Goal: Task Accomplishment & Management: Use online tool/utility

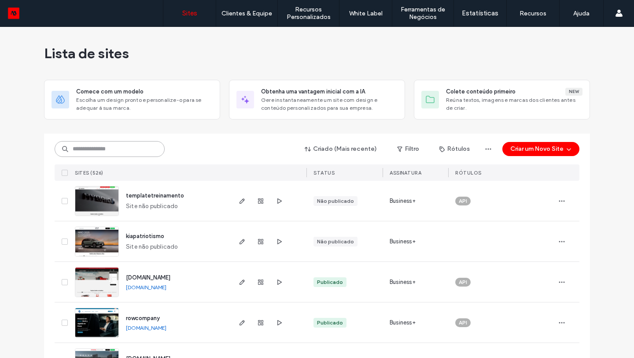
click at [106, 153] on input at bounding box center [110, 149] width 110 height 16
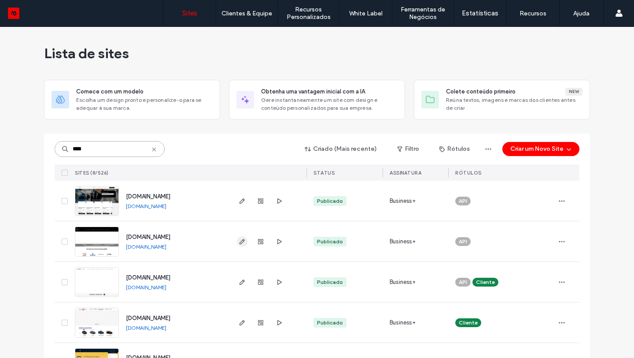
type input "****"
click at [240, 241] on use "button" at bounding box center [242, 241] width 5 height 5
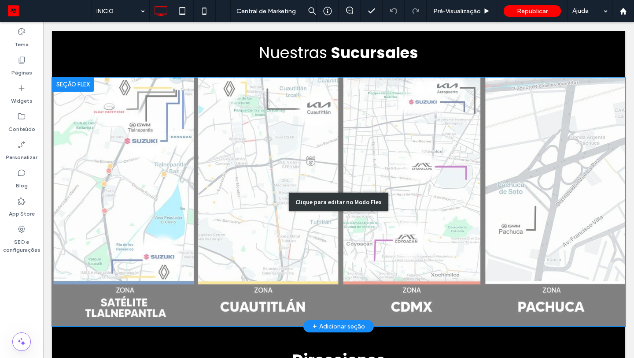
click at [324, 192] on div "Clique para editar no Modo Flex" at bounding box center [339, 201] width 100 height 18
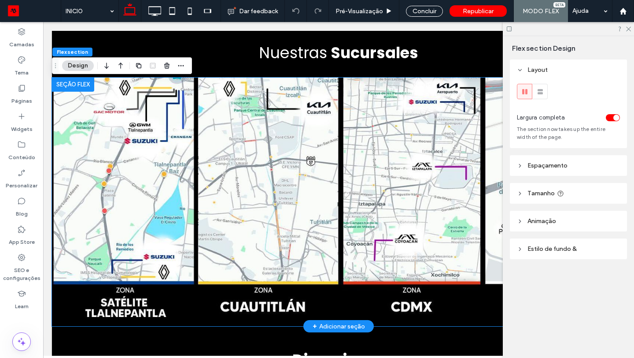
click at [324, 192] on img at bounding box center [338, 201] width 573 height 248
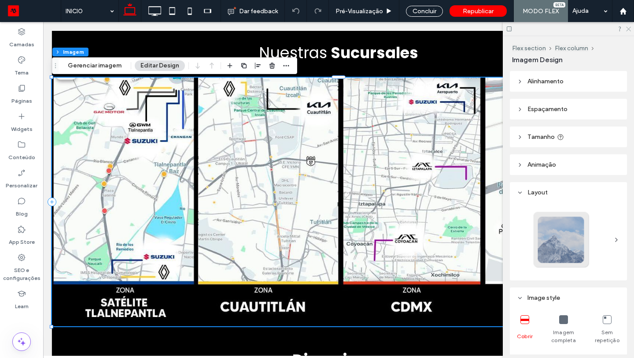
click at [629, 30] on use at bounding box center [628, 29] width 5 height 5
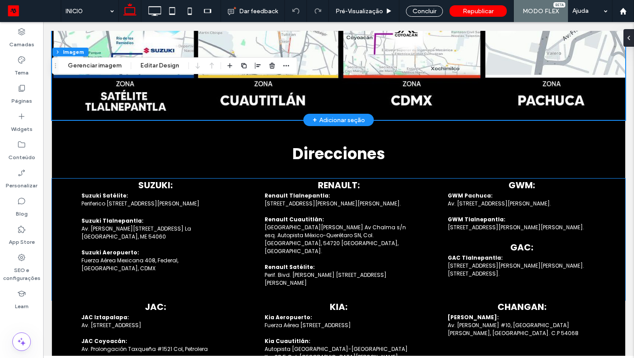
scroll to position [1128, 0]
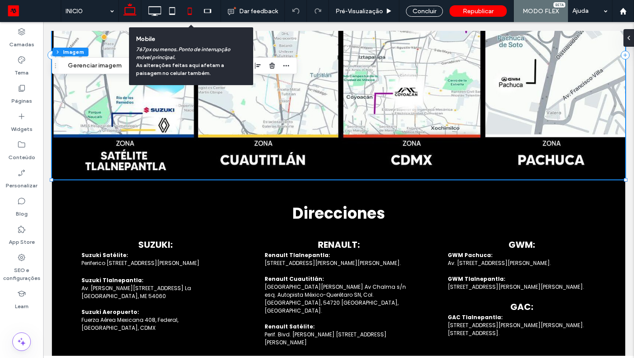
click at [194, 15] on icon at bounding box center [190, 11] width 18 height 18
type input "***"
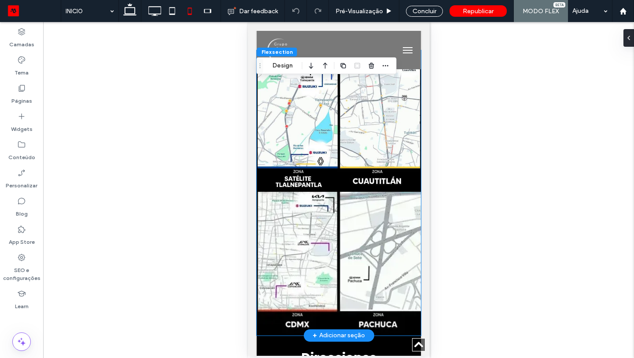
scroll to position [1196, 0]
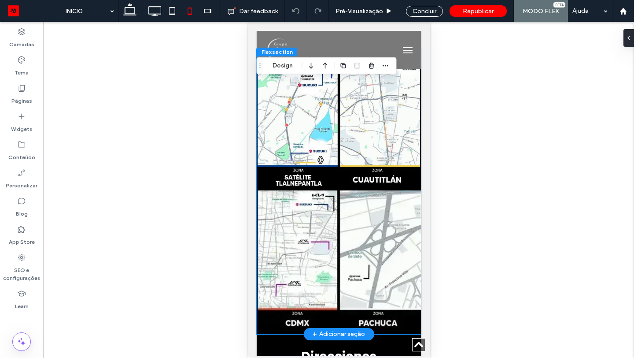
click at [352, 133] on img at bounding box center [338, 120] width 164 height 142
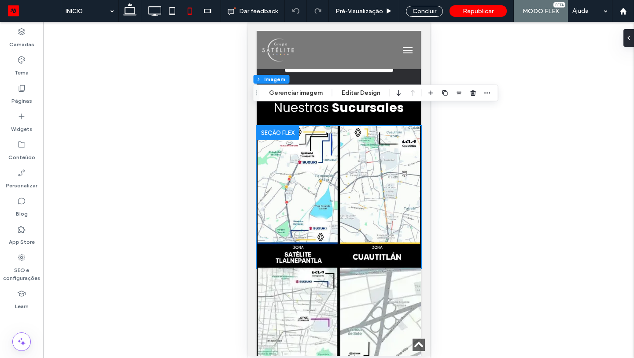
scroll to position [1109, 0]
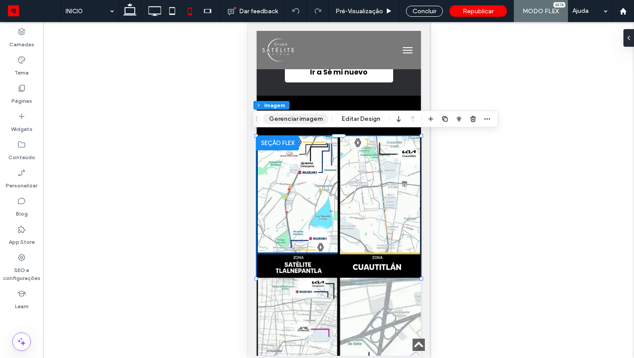
click at [311, 120] on button "Gerenciar imagem" at bounding box center [295, 119] width 65 height 11
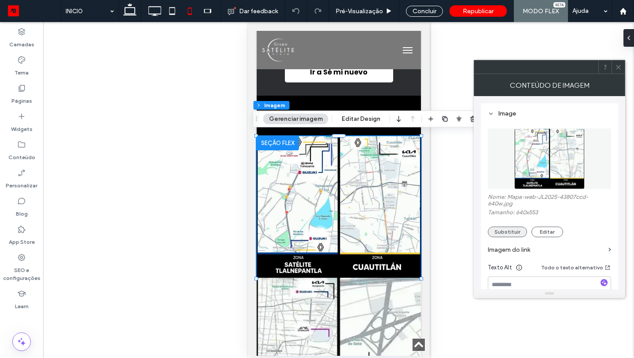
click at [510, 230] on button "Substituir" at bounding box center [507, 231] width 39 height 11
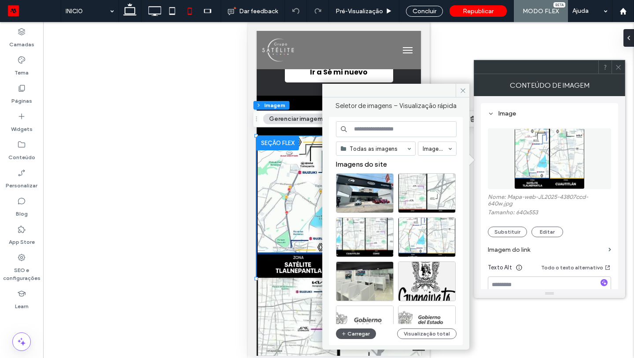
click at [357, 336] on button "Carregar" at bounding box center [356, 333] width 40 height 11
click at [464, 90] on icon at bounding box center [463, 90] width 7 height 7
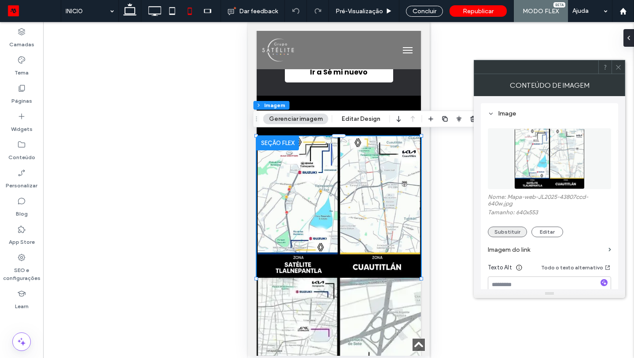
click at [496, 229] on button "Substituir" at bounding box center [507, 231] width 39 height 11
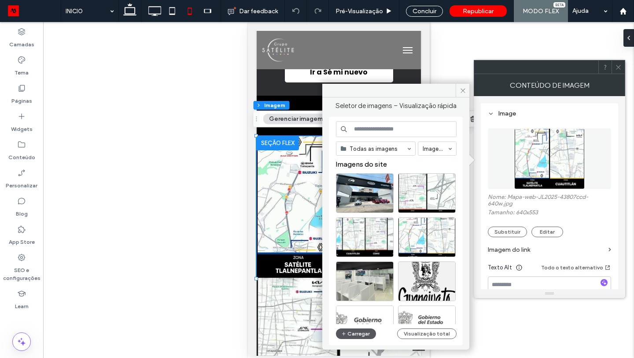
click at [357, 331] on button "Carregar" at bounding box center [356, 333] width 40 height 11
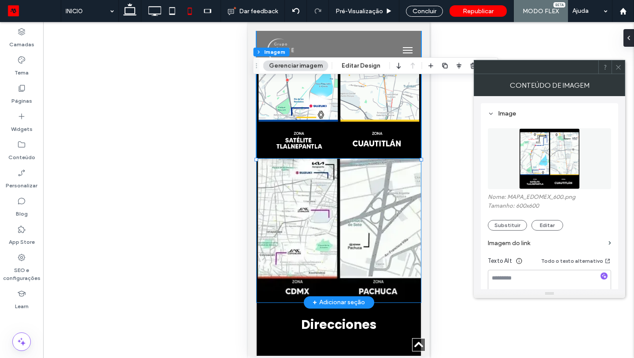
scroll to position [1256, 0]
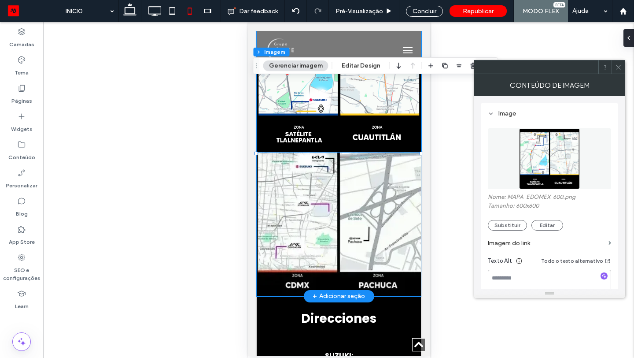
click at [343, 197] on img at bounding box center [338, 224] width 164 height 144
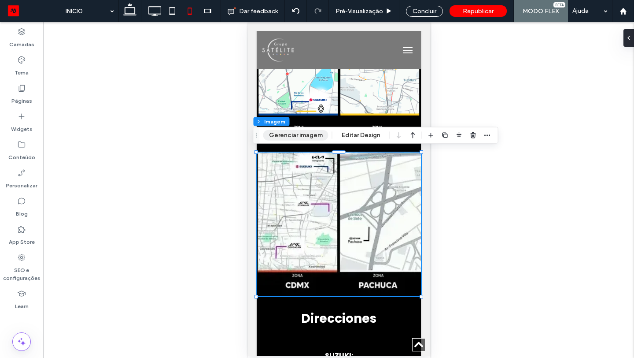
click at [310, 136] on button "Gerenciar imagem" at bounding box center [295, 135] width 65 height 11
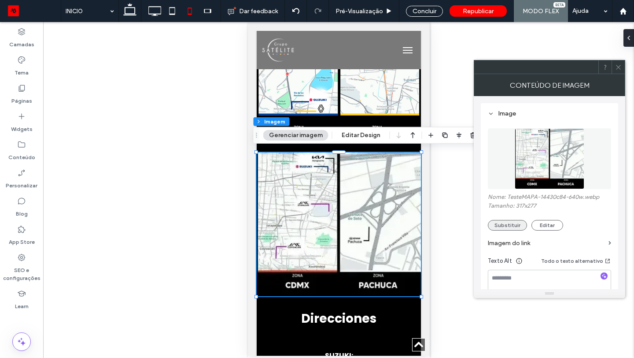
click at [508, 223] on button "Substituir" at bounding box center [507, 225] width 39 height 11
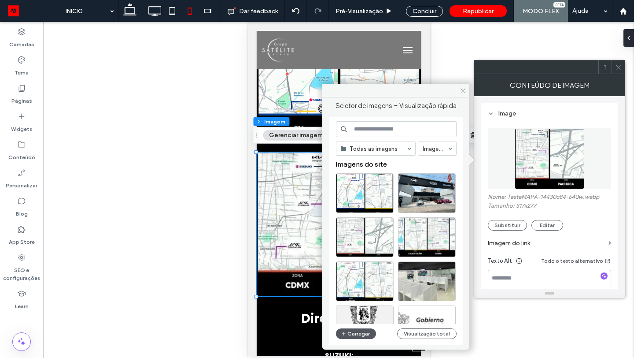
click at [350, 331] on button "Carregar" at bounding box center [356, 333] width 40 height 11
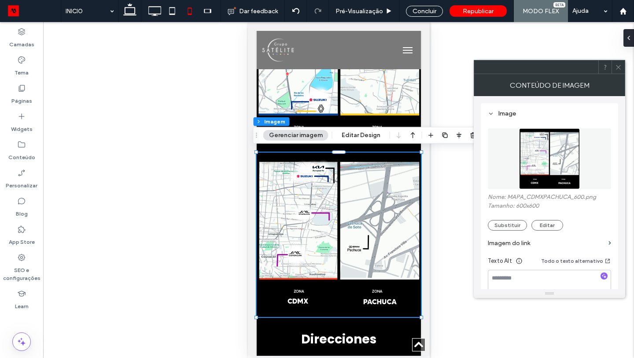
click at [619, 65] on icon at bounding box center [618, 67] width 7 height 7
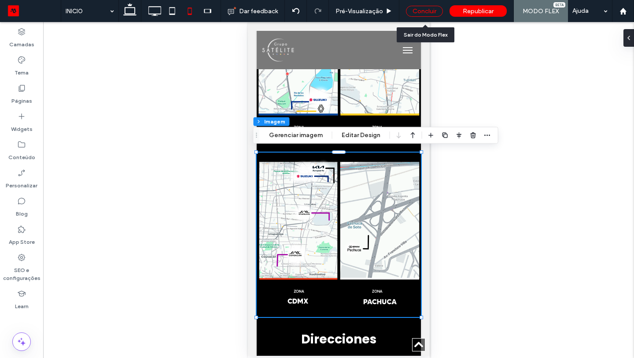
click at [430, 12] on div "Concluir" at bounding box center [424, 11] width 37 height 11
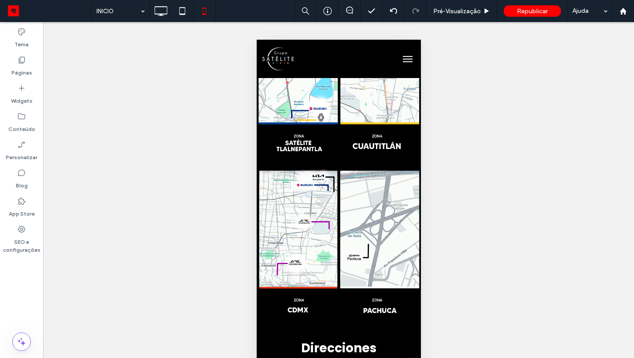
scroll to position [1280, 0]
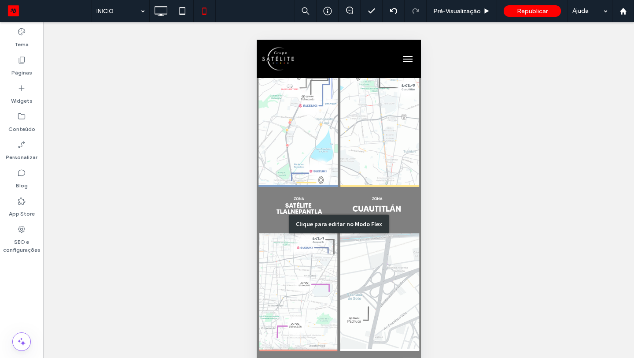
click at [360, 156] on div "Clique para editar no Modo Flex" at bounding box center [338, 224] width 164 height 328
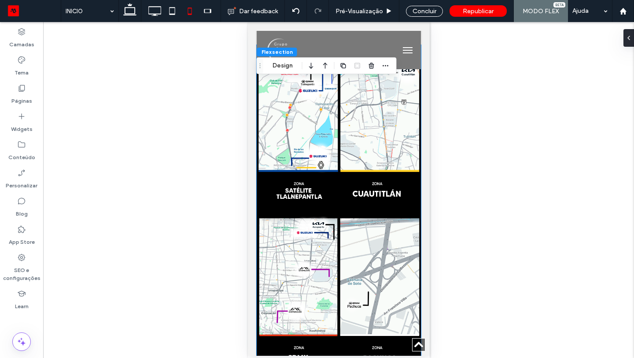
scroll to position [1977, 0]
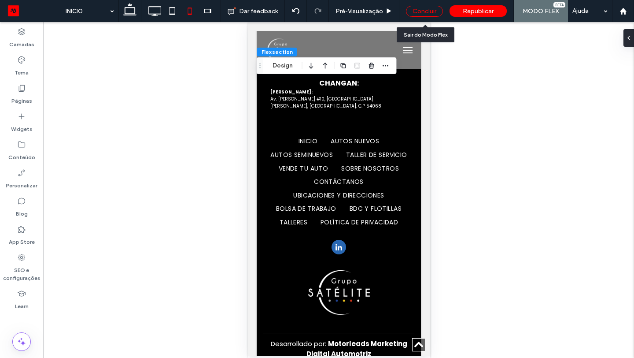
click at [427, 13] on div "Concluir" at bounding box center [424, 11] width 37 height 11
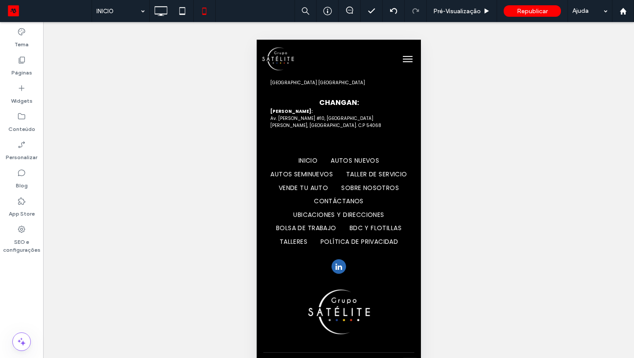
scroll to position [1966, 0]
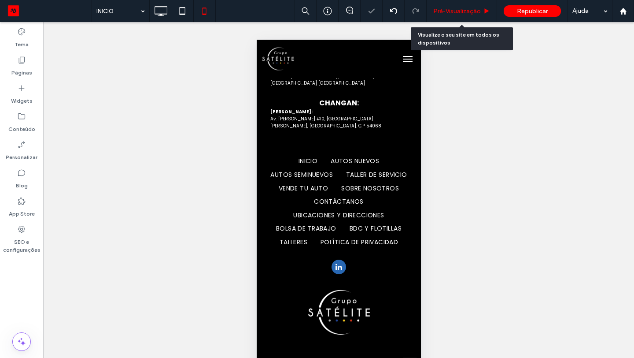
click at [457, 15] on div "Pré-Visualizaçāo" at bounding box center [462, 11] width 70 height 22
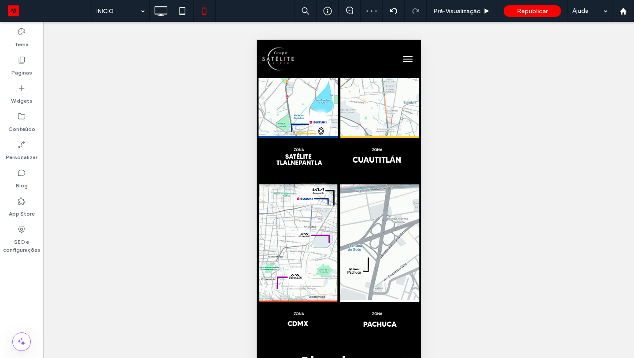
scroll to position [1235, 0]
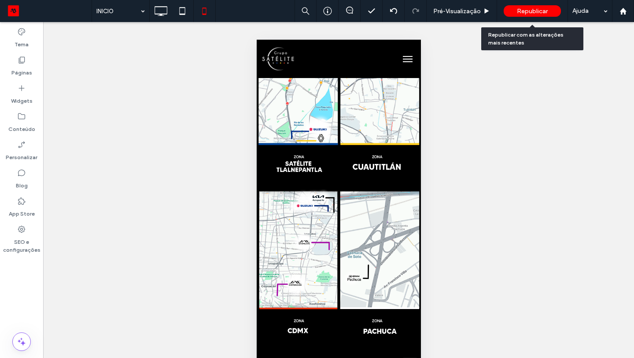
click at [531, 10] on span "Republicar" at bounding box center [532, 10] width 31 height 7
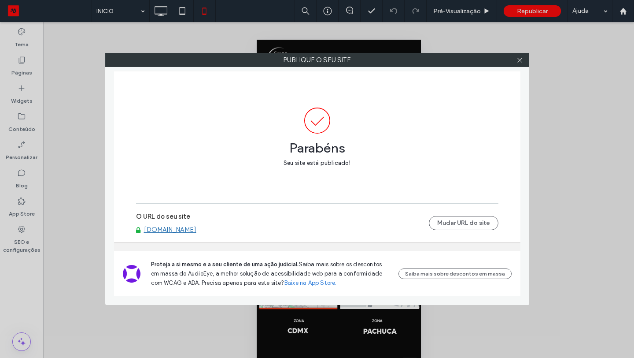
click at [196, 229] on link "[DOMAIN_NAME]" at bounding box center [170, 229] width 52 height 8
click at [524, 59] on div at bounding box center [519, 59] width 13 height 13
click at [519, 60] on icon at bounding box center [519, 60] width 7 height 7
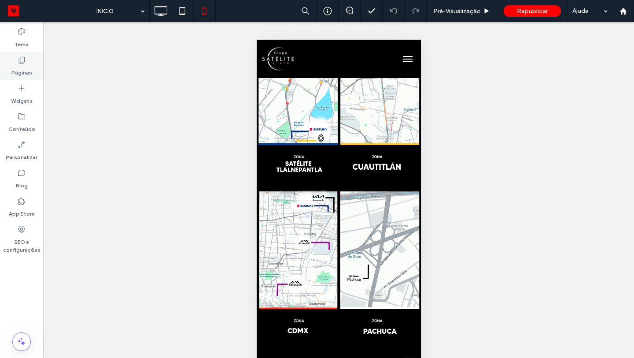
click at [25, 58] on icon at bounding box center [21, 59] width 9 height 9
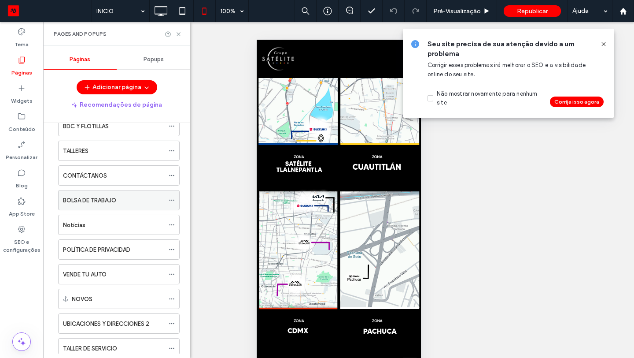
scroll to position [105, 0]
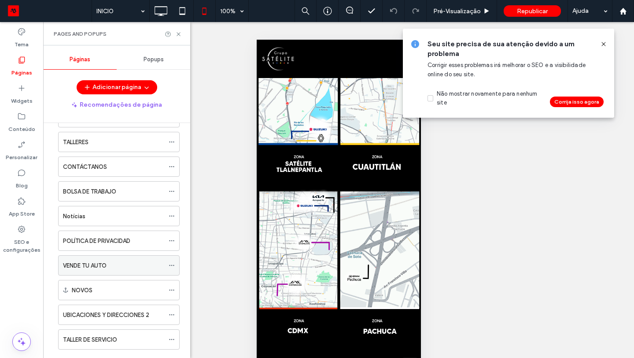
click at [170, 265] on icon at bounding box center [172, 265] width 6 height 6
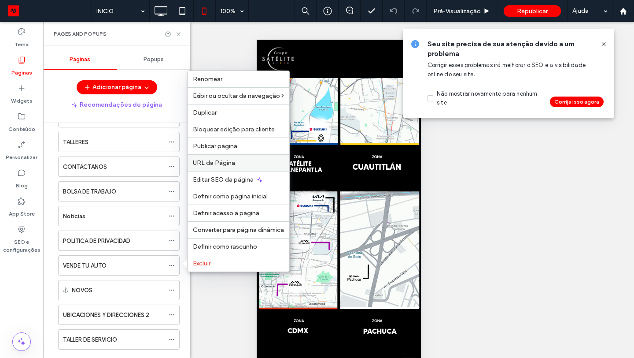
click at [239, 162] on label "URL da Página" at bounding box center [238, 162] width 91 height 7
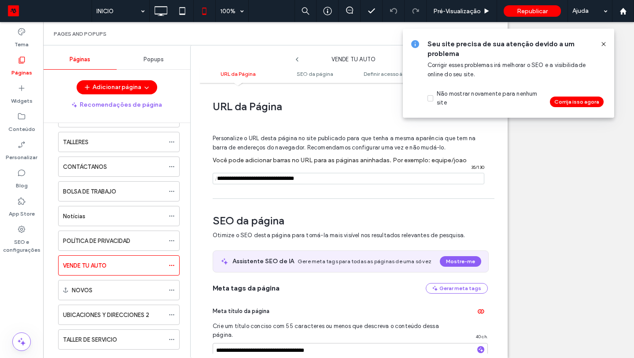
scroll to position [4, 0]
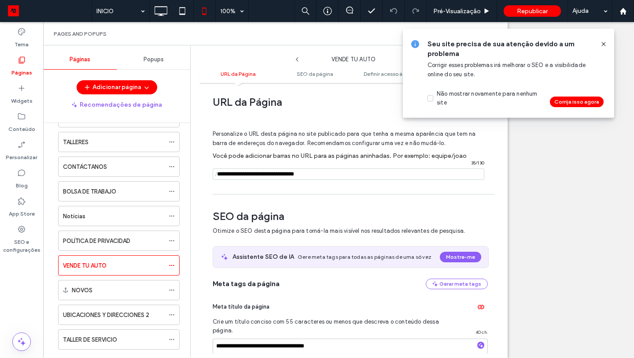
click at [268, 173] on input "notEmpty" at bounding box center [349, 173] width 272 height 11
type input "**********"
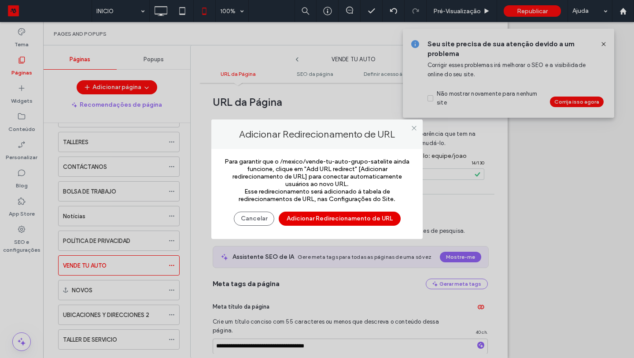
click at [326, 216] on button "Adicionar Redirecionamento de URL" at bounding box center [340, 218] width 122 height 14
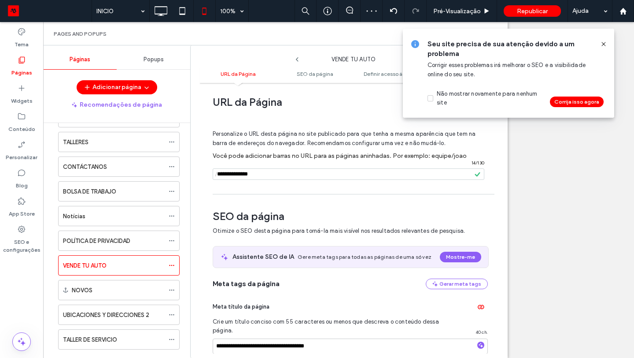
click at [603, 45] on icon at bounding box center [603, 44] width 7 height 7
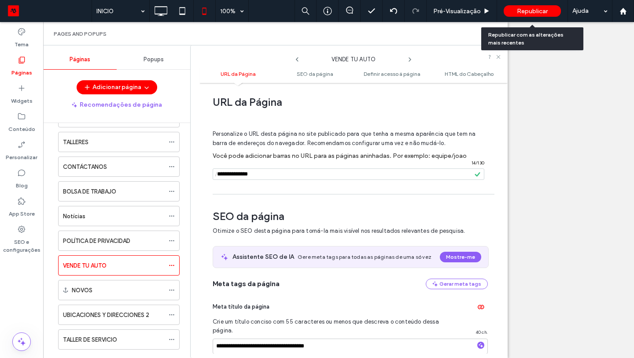
click at [536, 8] on span "Republicar" at bounding box center [532, 10] width 31 height 7
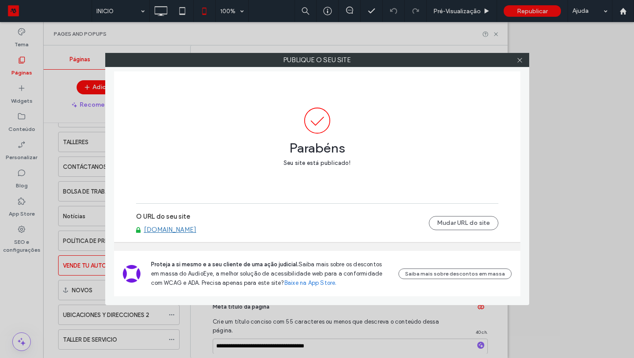
click at [196, 229] on link "[DOMAIN_NAME]" at bounding box center [170, 229] width 52 height 8
click at [196, 230] on link "[DOMAIN_NAME]" at bounding box center [170, 229] width 52 height 8
